Goal: Book appointment/travel/reservation

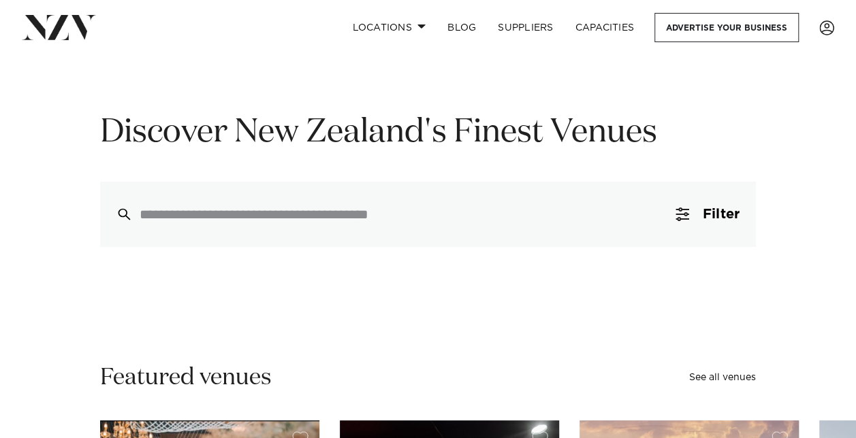
scroll to position [68, 0]
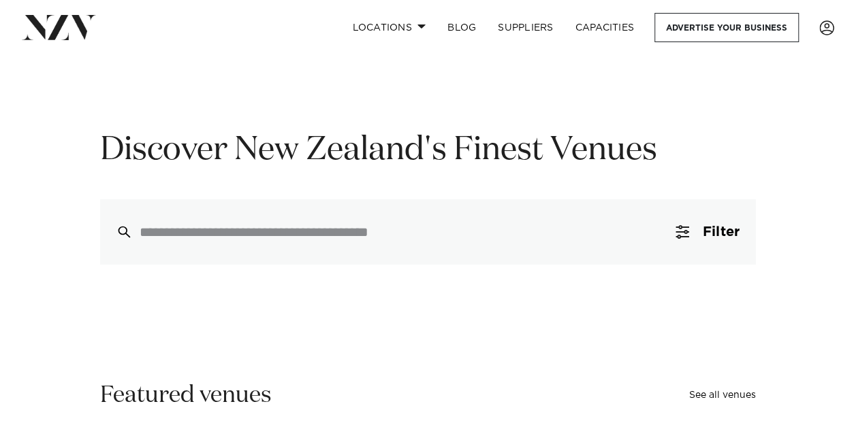
click at [335, 245] on div at bounding box center [427, 231] width 655 height 65
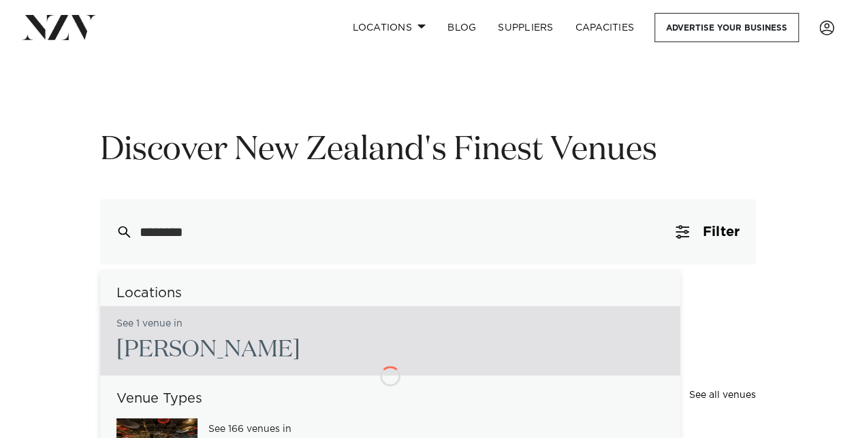
type input "*********"
type input "**********"
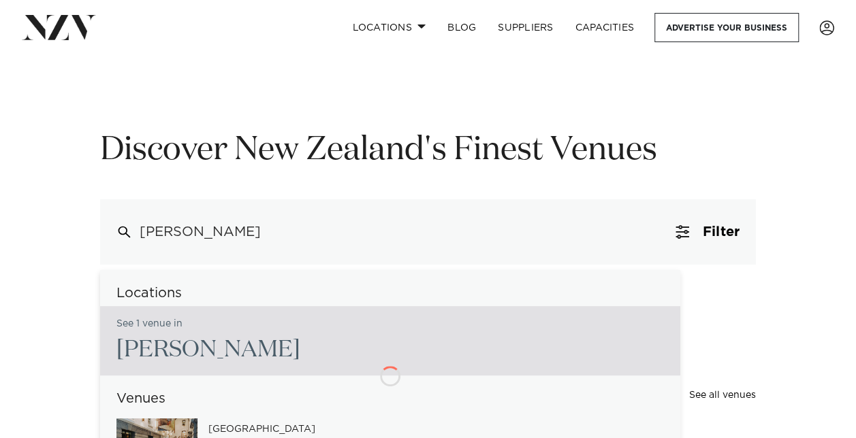
scroll to position [140, 0]
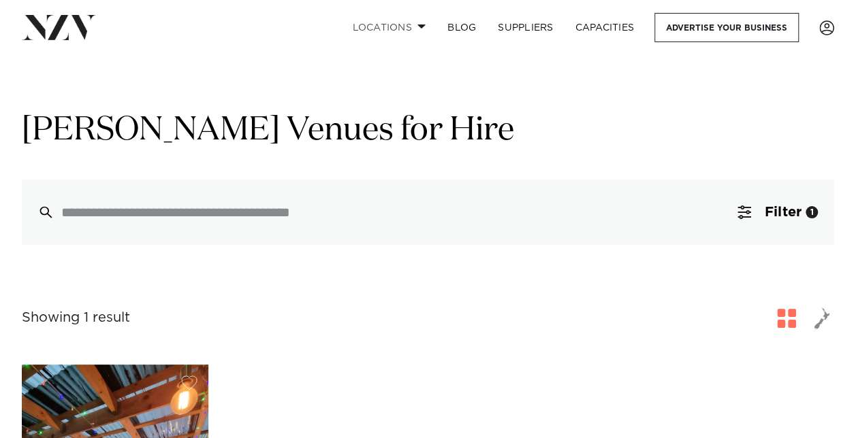
click at [412, 29] on link "Locations" at bounding box center [388, 27] width 95 height 29
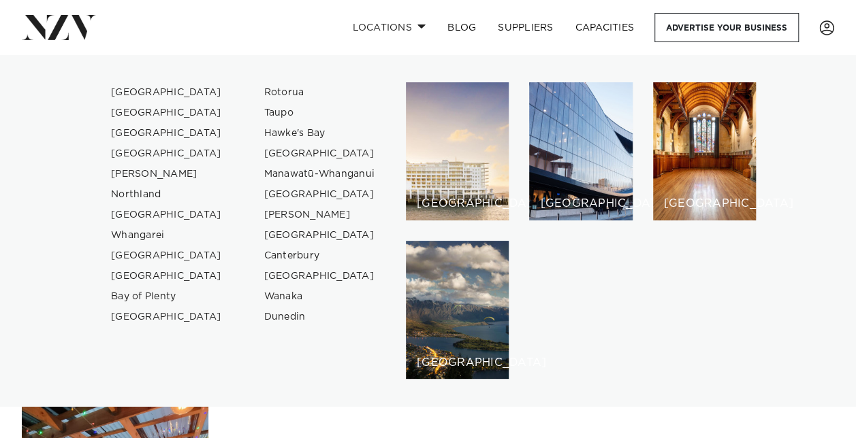
click at [582, 154] on div "[GEOGRAPHIC_DATA]" at bounding box center [580, 151] width 103 height 138
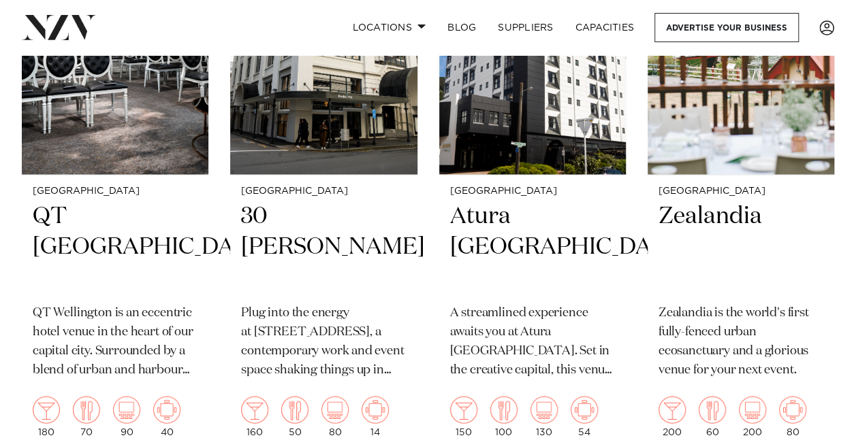
scroll to position [1225, 0]
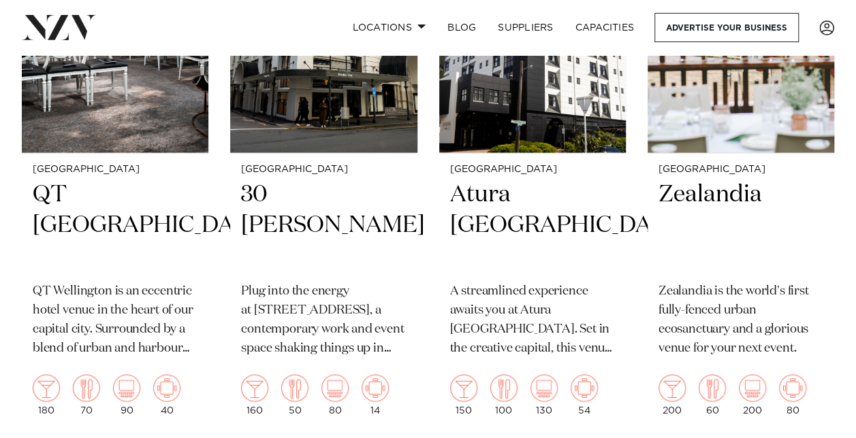
click at [191, 112] on img at bounding box center [115, 27] width 186 height 250
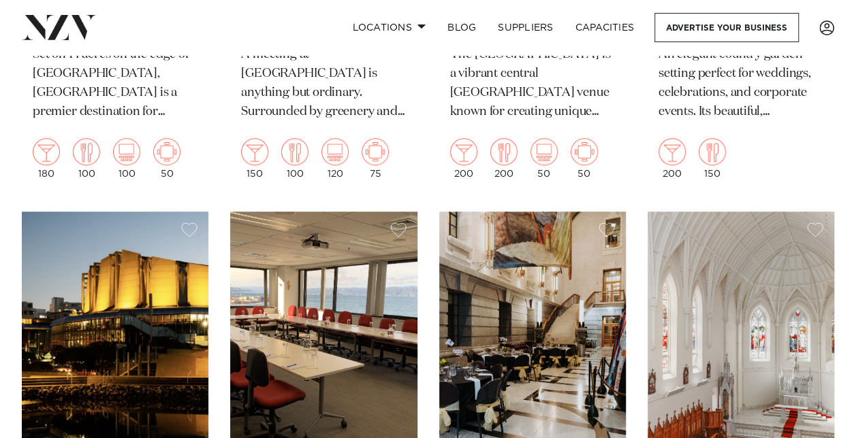
scroll to position [3267, 0]
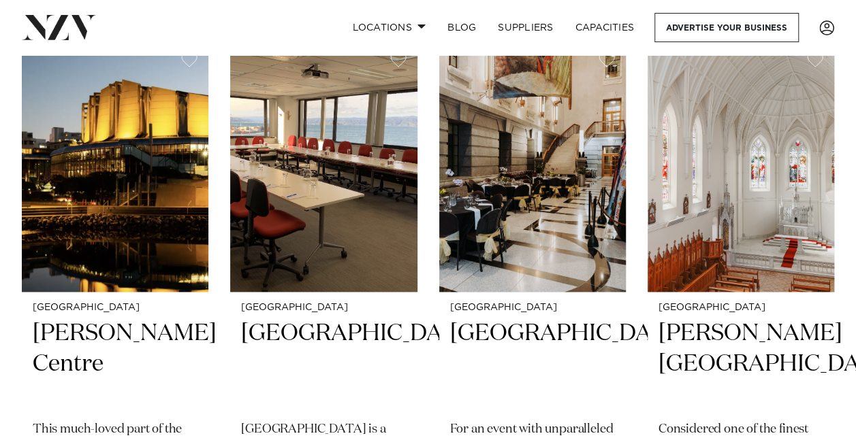
click at [501, 197] on img at bounding box center [532, 167] width 186 height 250
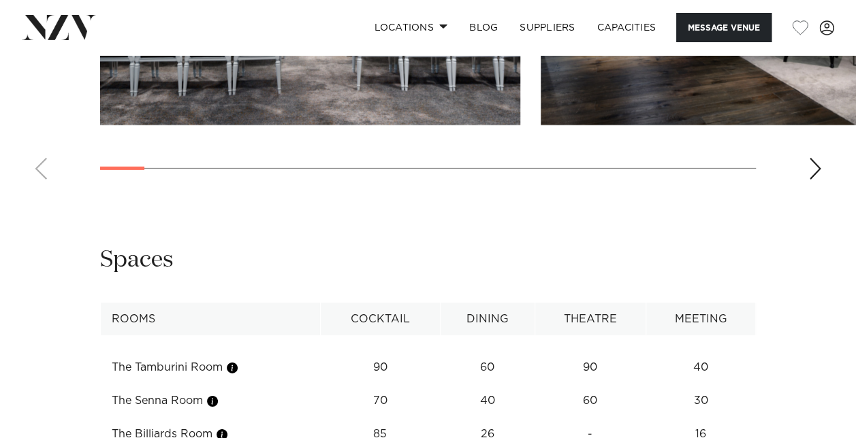
scroll to position [2042, 0]
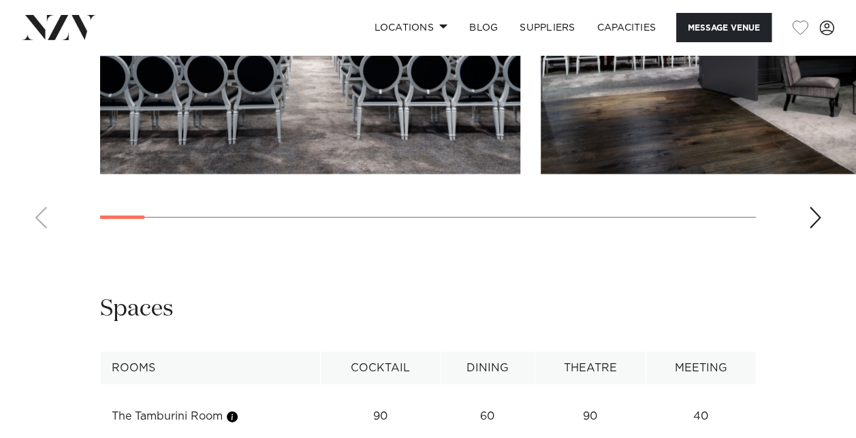
click at [811, 229] on div "Next slide" at bounding box center [815, 218] width 14 height 22
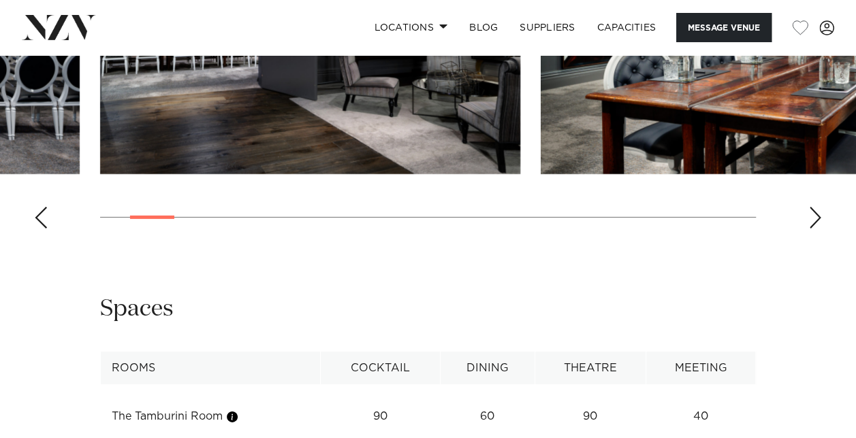
click at [811, 229] on div "Next slide" at bounding box center [815, 218] width 14 height 22
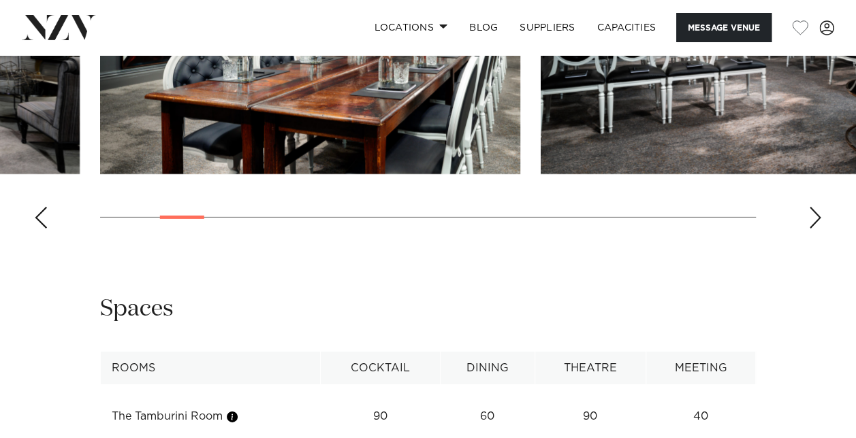
click at [811, 229] on div "Next slide" at bounding box center [815, 218] width 14 height 22
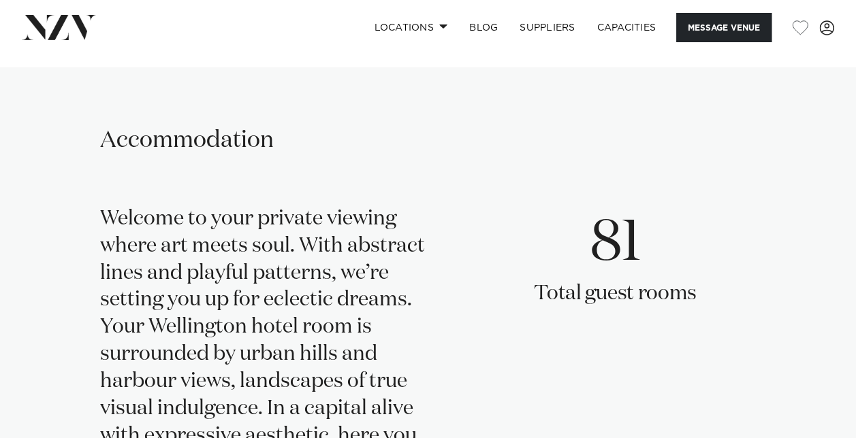
scroll to position [2450, 0]
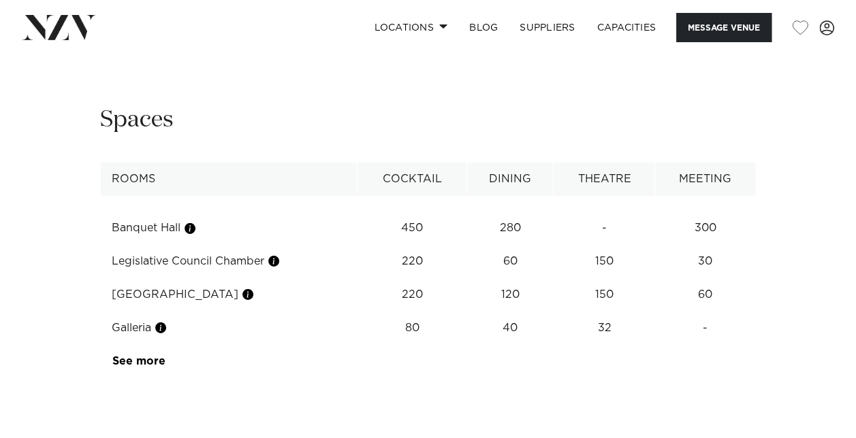
scroll to position [2042, 0]
